Goal: Task Accomplishment & Management: Use online tool/utility

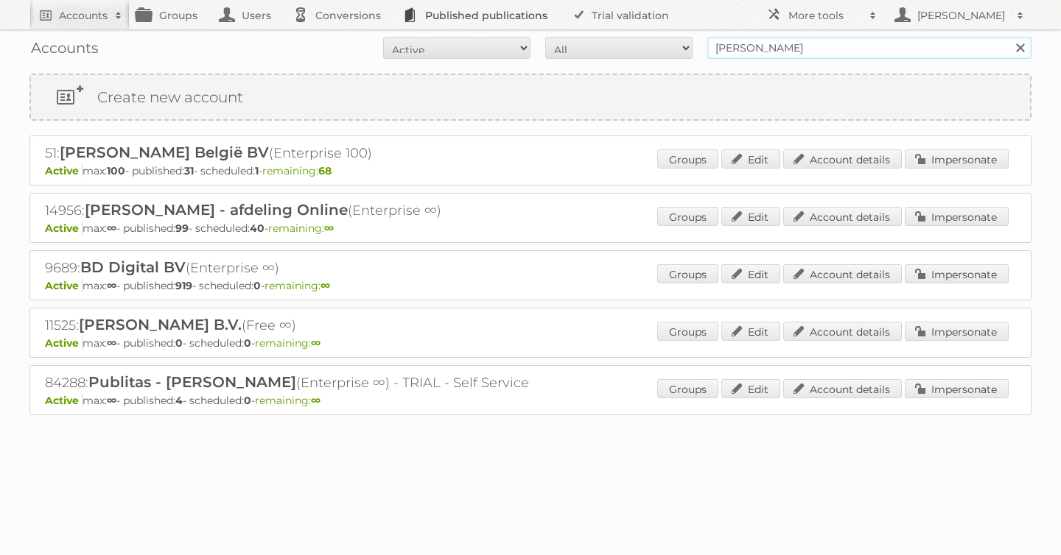
drag, startPoint x: 848, startPoint y: 52, endPoint x: 455, endPoint y: 19, distance: 394.7
click at [455, 19] on body "Accounts Search Advanced Search Create new account Groups Users Conversions Pub…" at bounding box center [530, 277] width 1061 height 555
type input "disney"
click at [1009, 37] on input "Search" at bounding box center [1020, 48] width 22 height 22
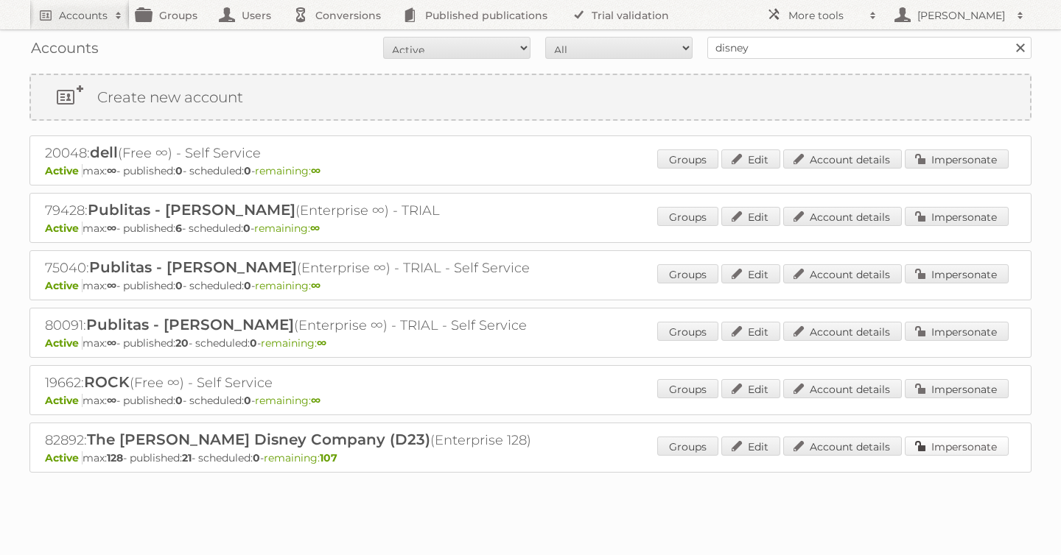
click at [923, 443] on link "Impersonate" at bounding box center [957, 446] width 104 height 19
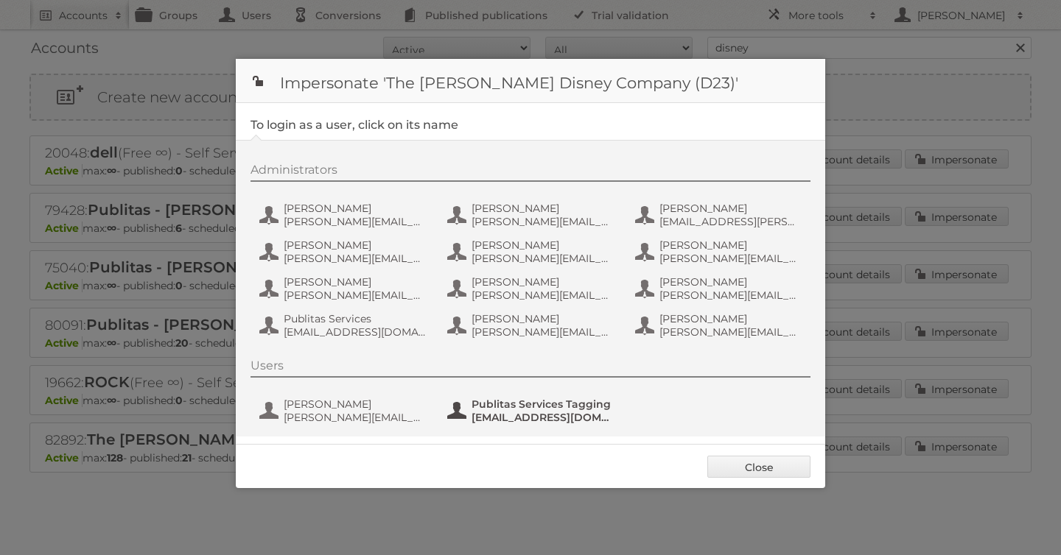
click at [510, 404] on span "Publitas Services Tagging" at bounding box center [542, 404] width 143 height 13
